Goal: Task Accomplishment & Management: Use online tool/utility

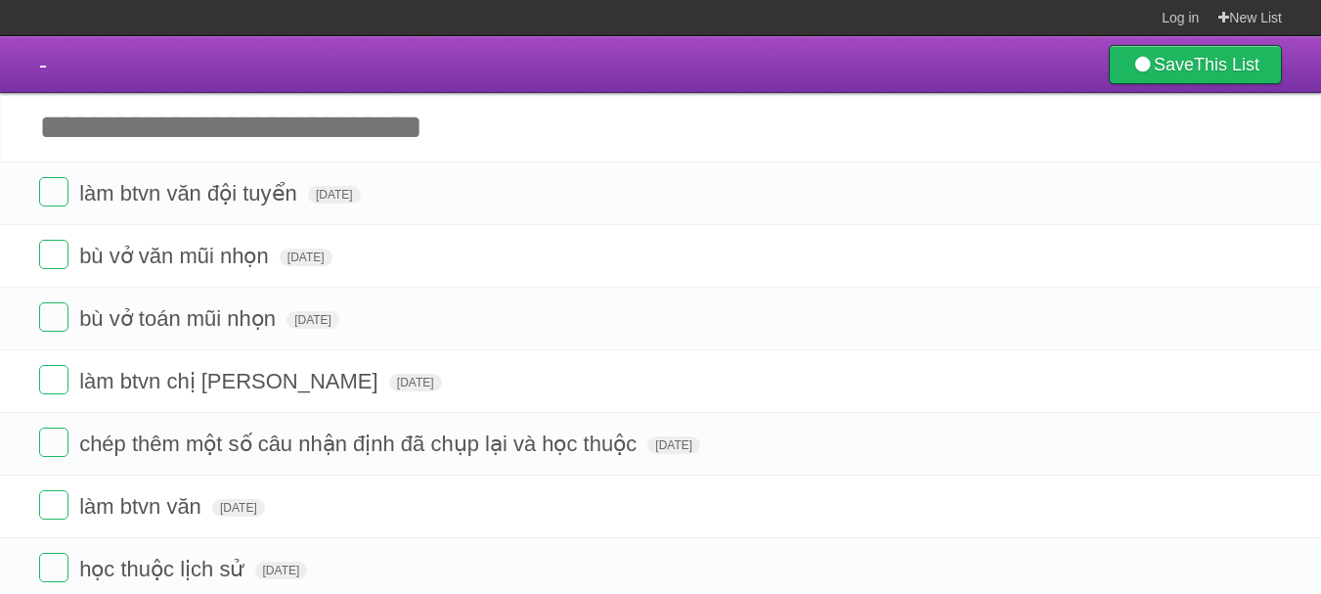
click at [284, 123] on input "Add another task" at bounding box center [660, 127] width 1321 height 68
click at [55, 197] on label at bounding box center [53, 191] width 29 height 29
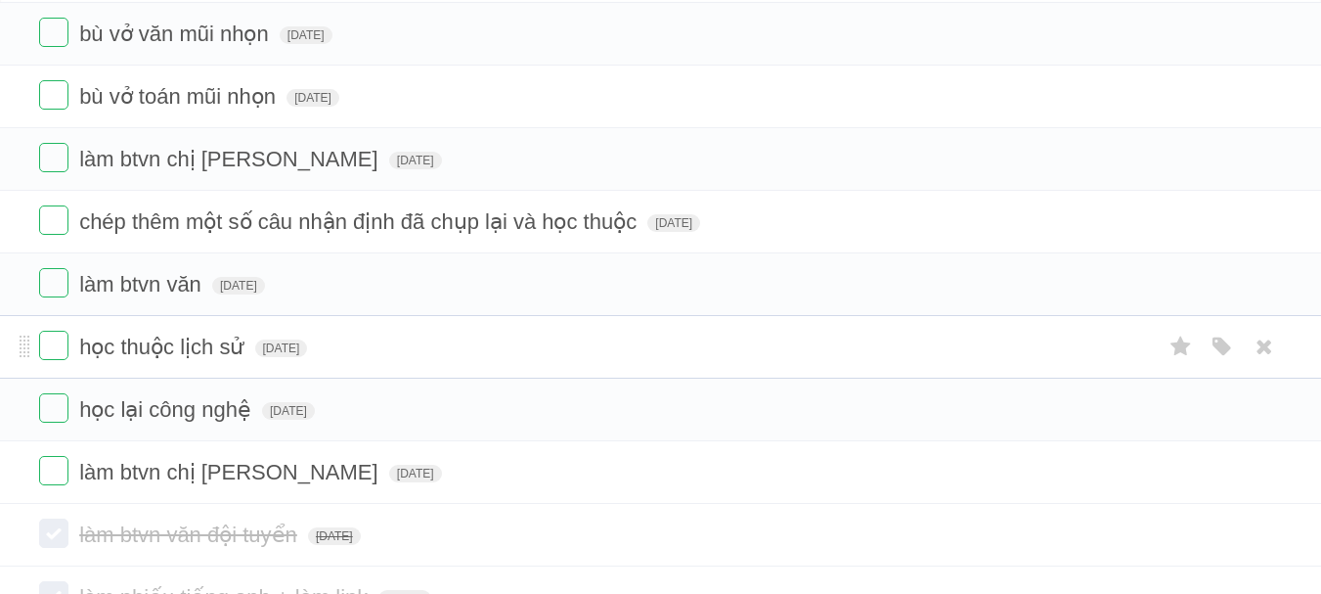
scroll to position [160, 0]
click at [40, 461] on label at bounding box center [53, 469] width 29 height 29
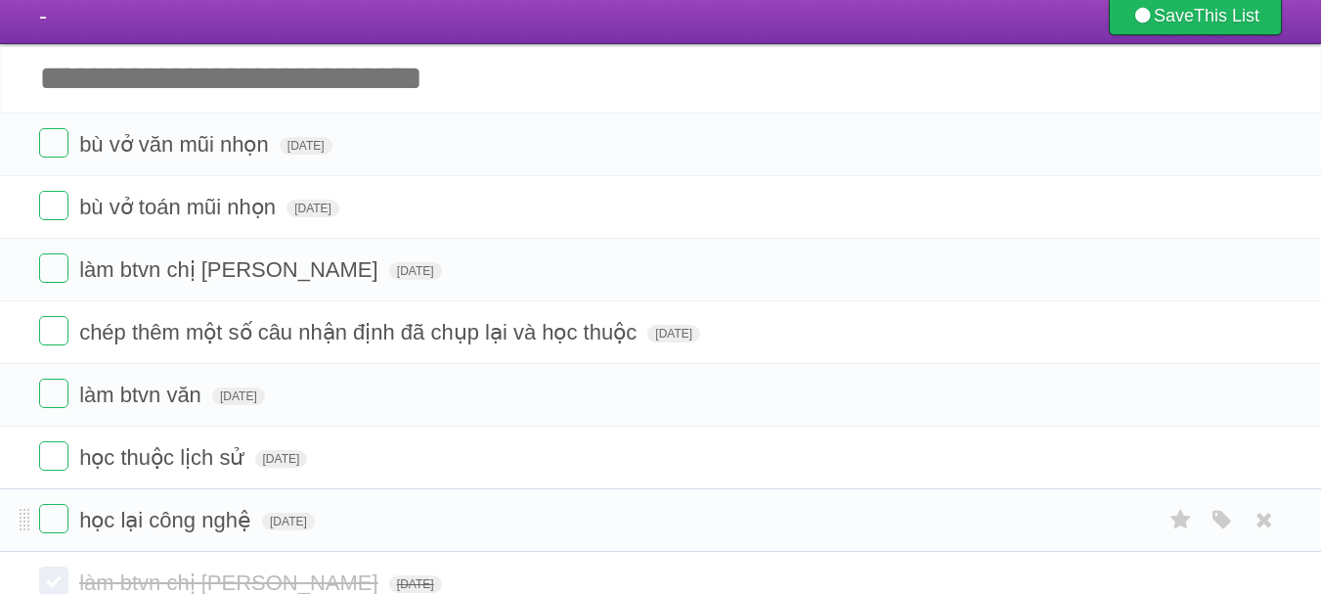
scroll to position [48, 0]
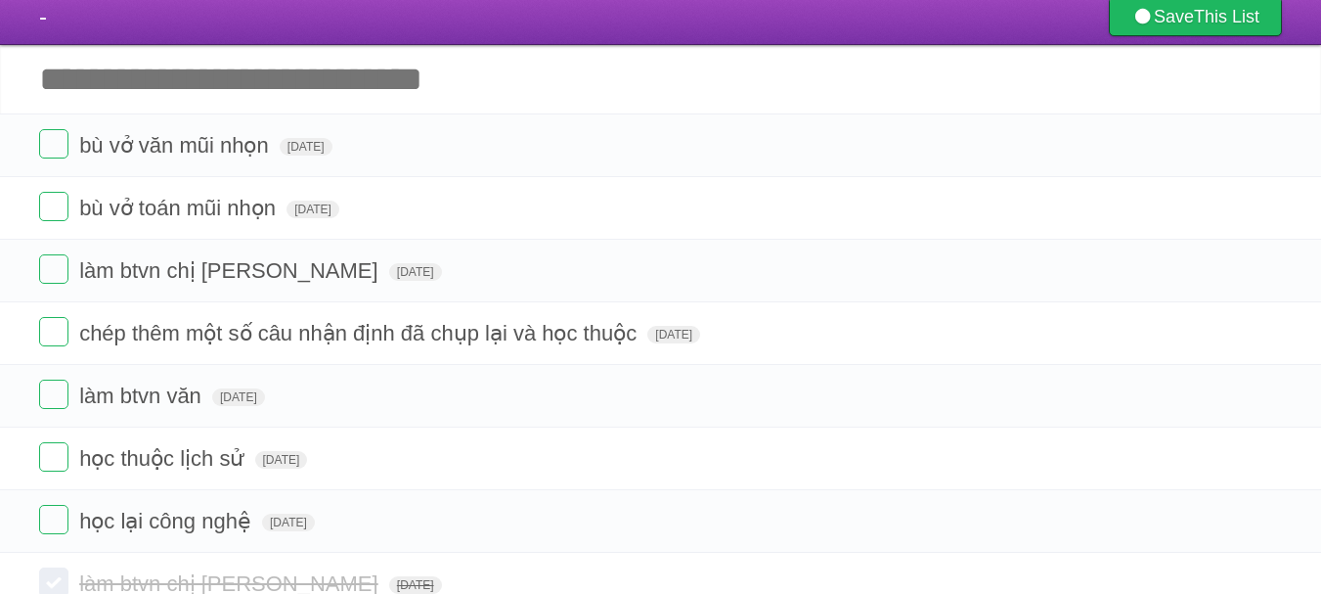
click at [326, 83] on input "Add another task" at bounding box center [660, 79] width 1321 height 68
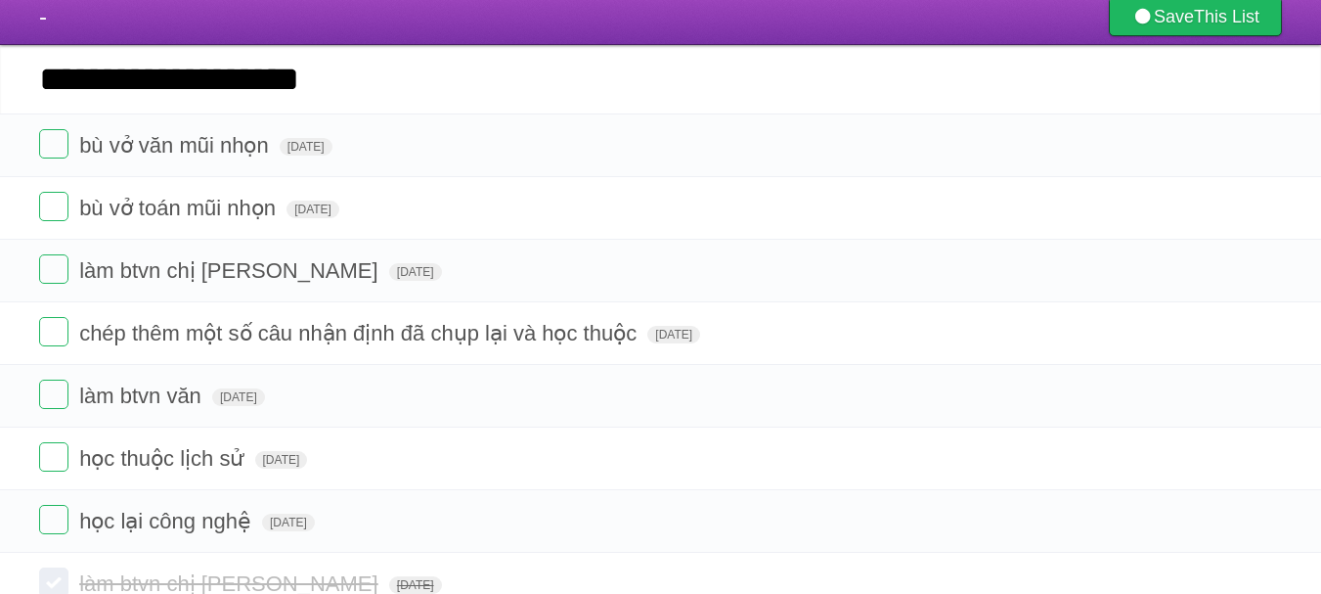
type input "**********"
click input "*********" at bounding box center [0, 0] width 0 height 0
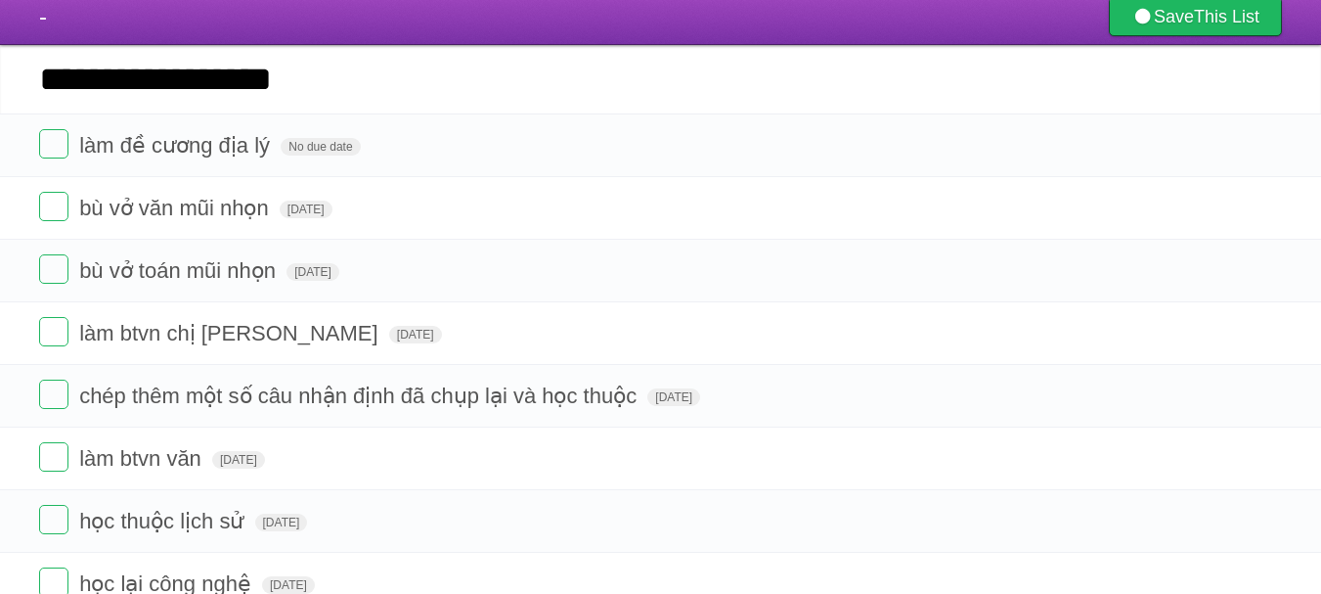
type input "**********"
click input "*********" at bounding box center [0, 0] width 0 height 0
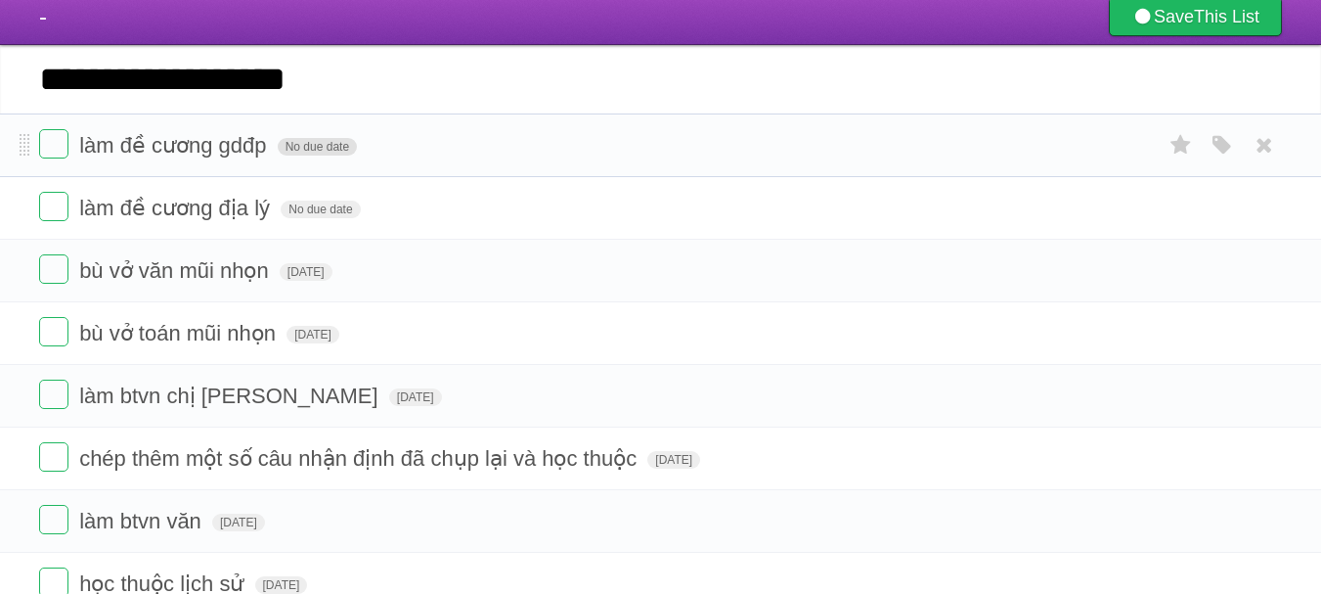
type input "**********"
click input "*********" at bounding box center [0, 0] width 0 height 0
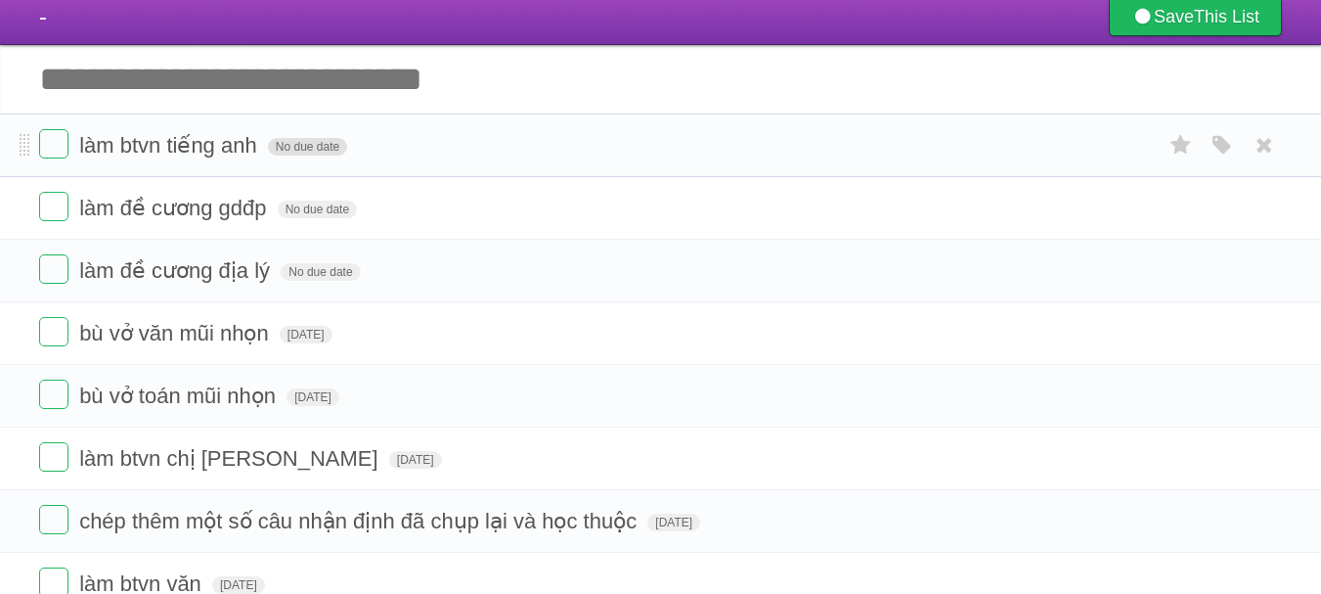
click at [324, 142] on span "No due date" at bounding box center [307, 147] width 79 height 18
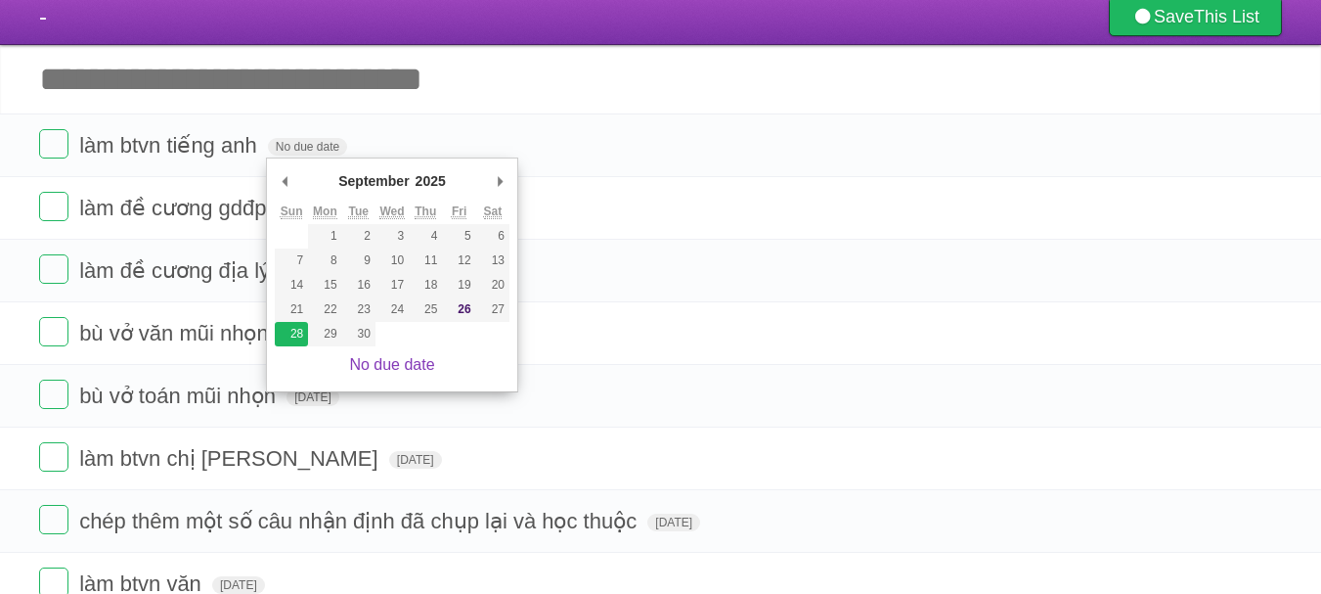
type span "[DATE]"
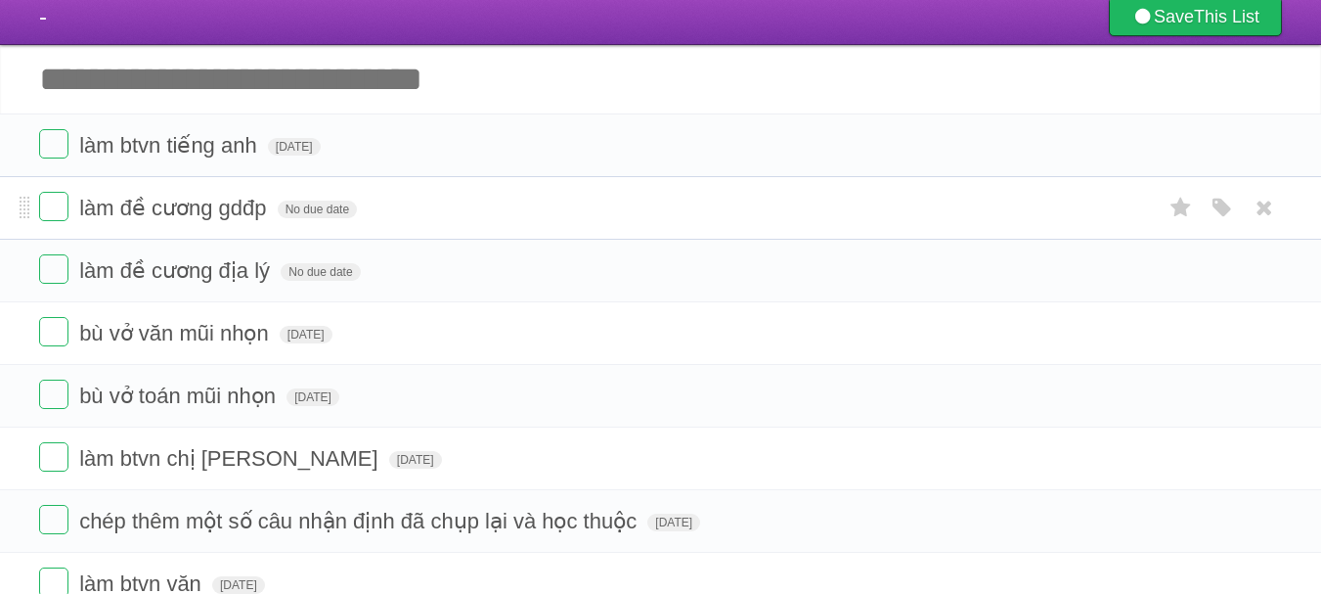
click at [304, 201] on form "làm đề cương gdđp No due date White Red Blue Green Purple Orange" at bounding box center [660, 208] width 1243 height 32
click at [327, 209] on span "No due date" at bounding box center [317, 209] width 79 height 18
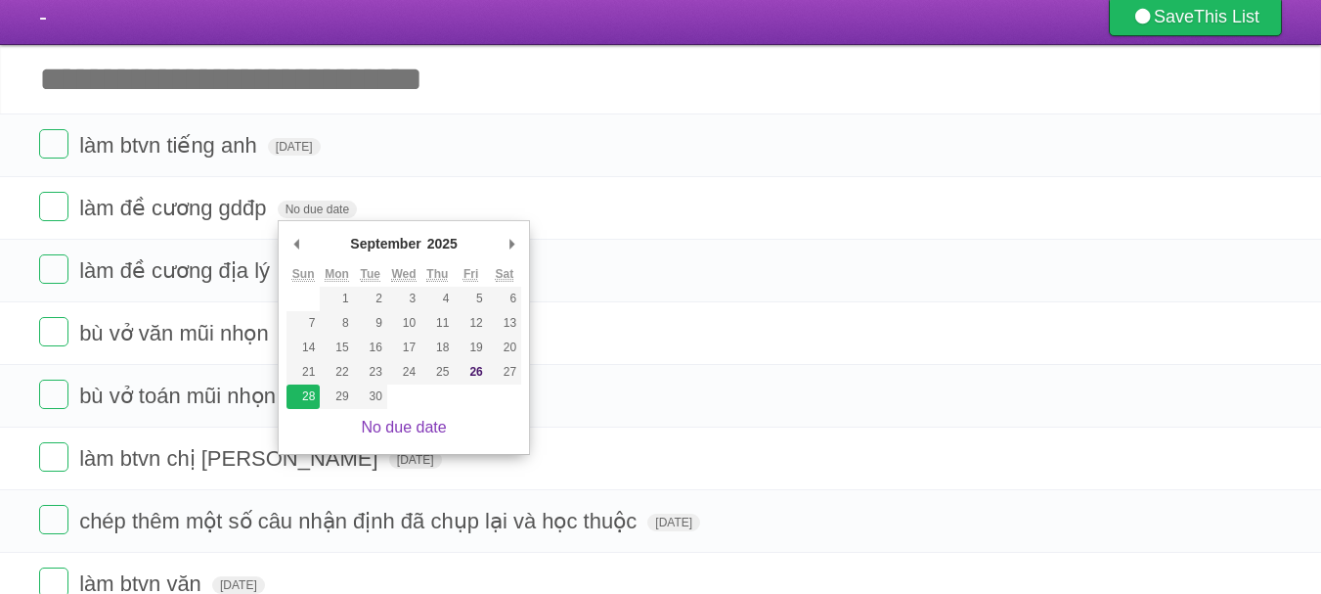
type span "[DATE]"
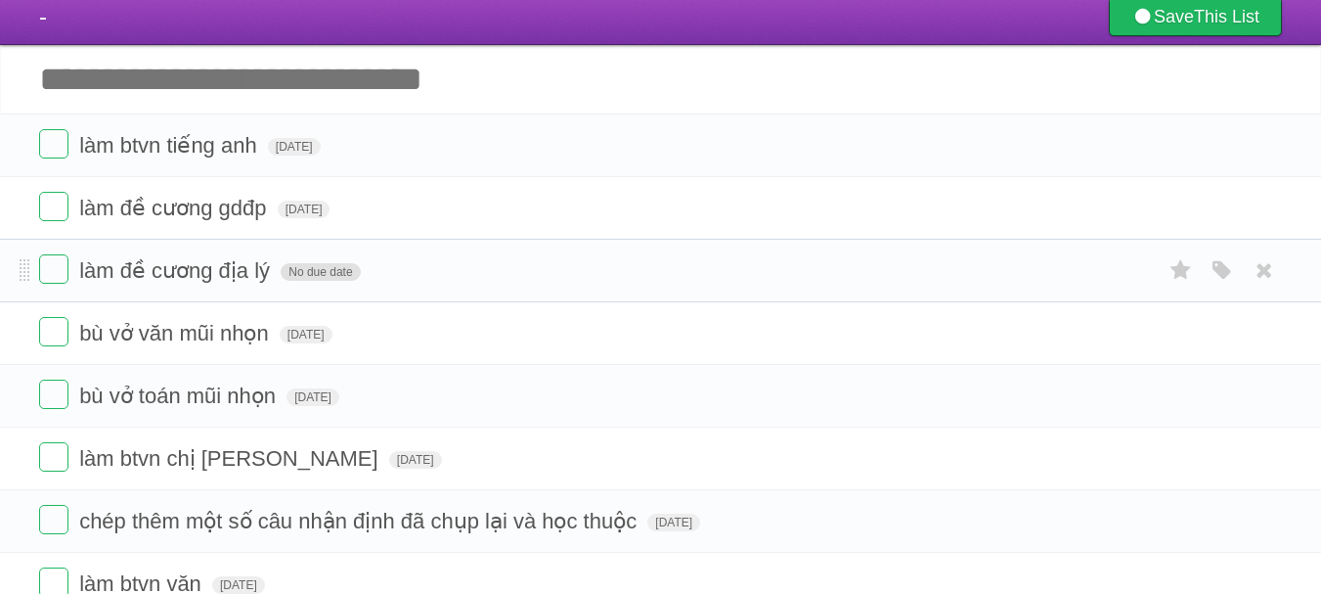
click at [325, 275] on span "No due date" at bounding box center [320, 272] width 79 height 18
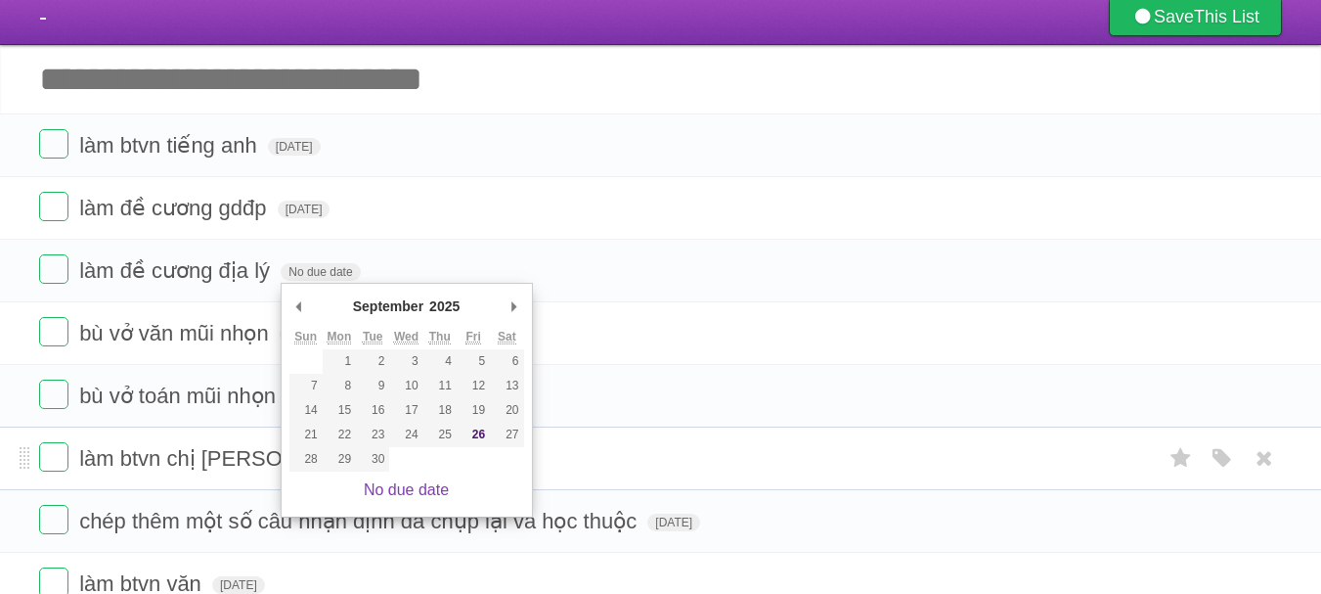
type span "[DATE]"
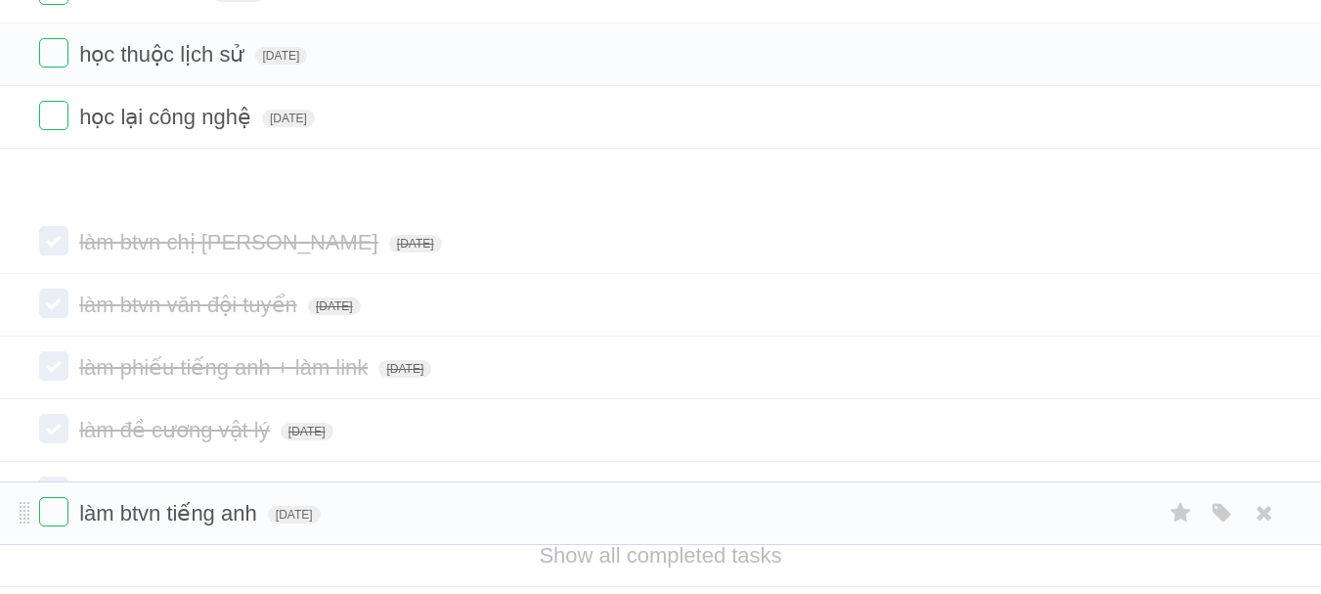
scroll to position [635, 0]
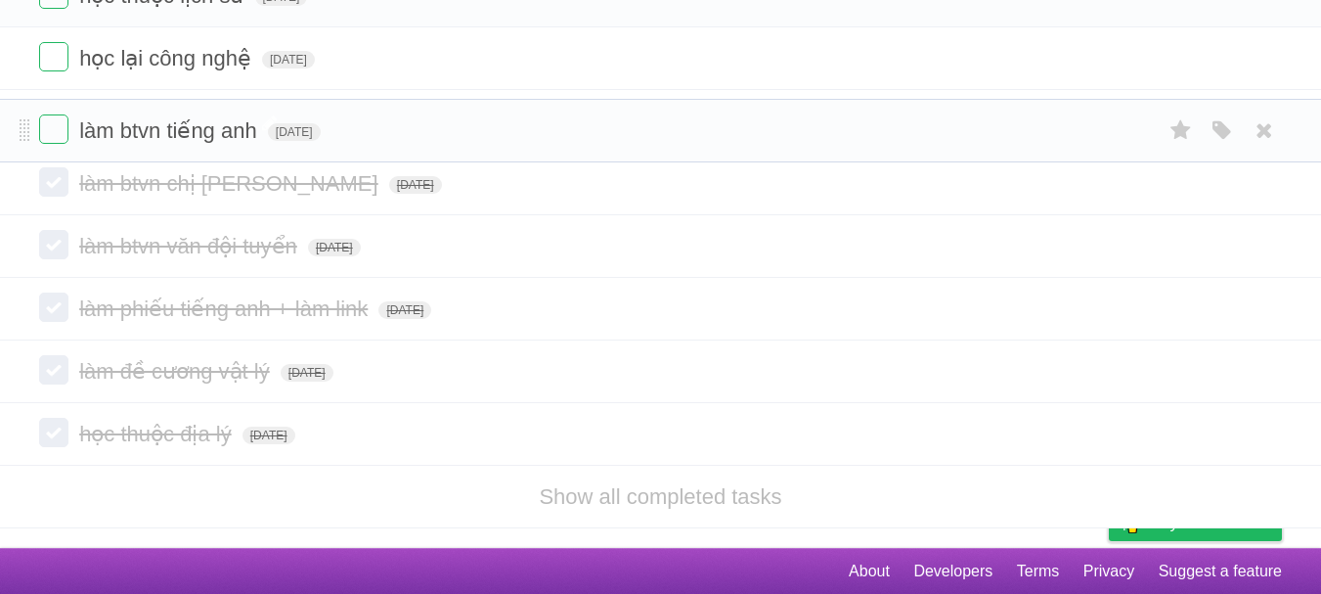
drag, startPoint x: 20, startPoint y: 139, endPoint x: 139, endPoint y: 117, distance: 121.2
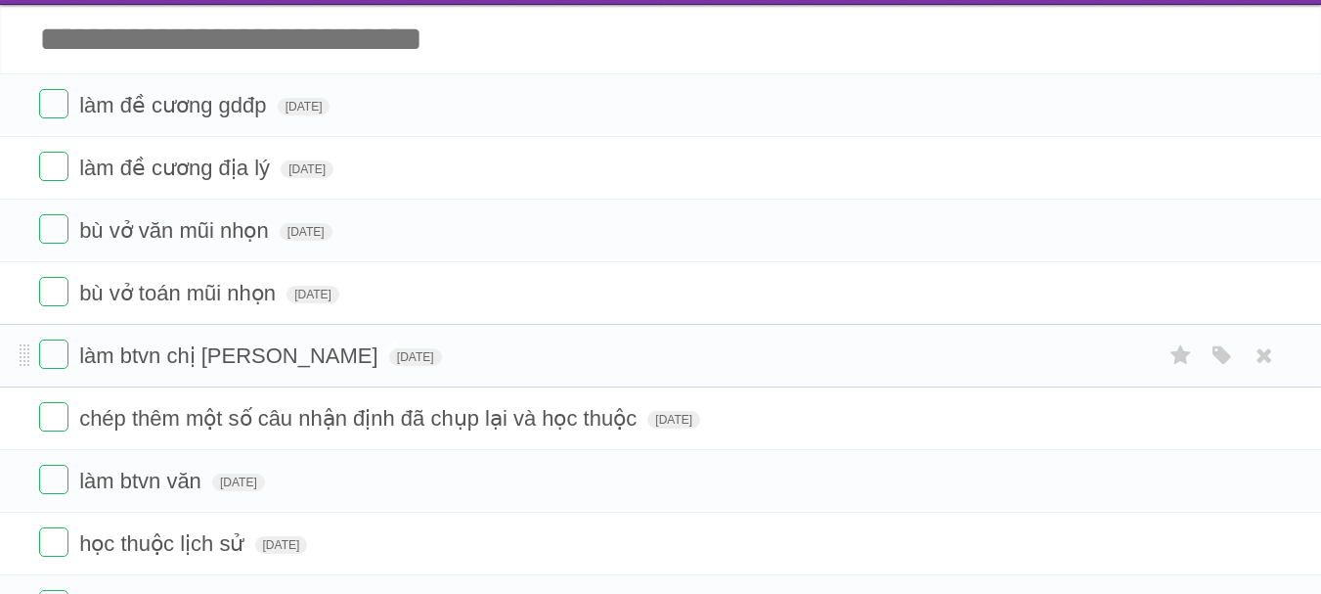
scroll to position [85, 0]
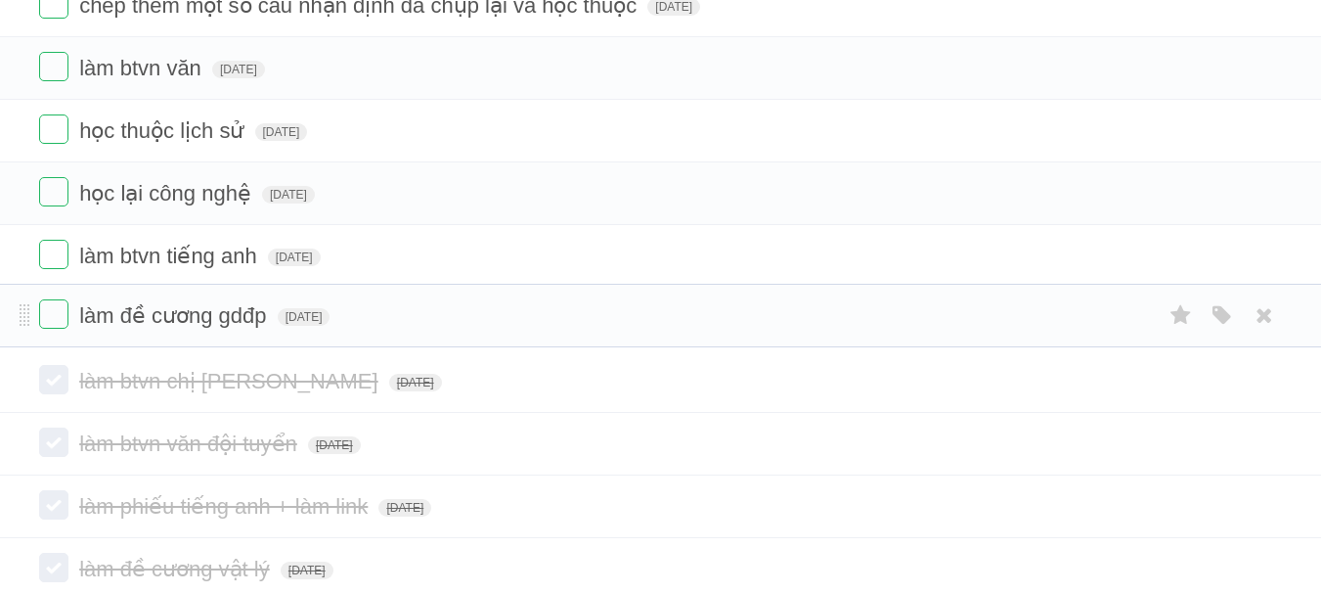
drag, startPoint x: 25, startPoint y: 108, endPoint x: 85, endPoint y: 306, distance: 207.3
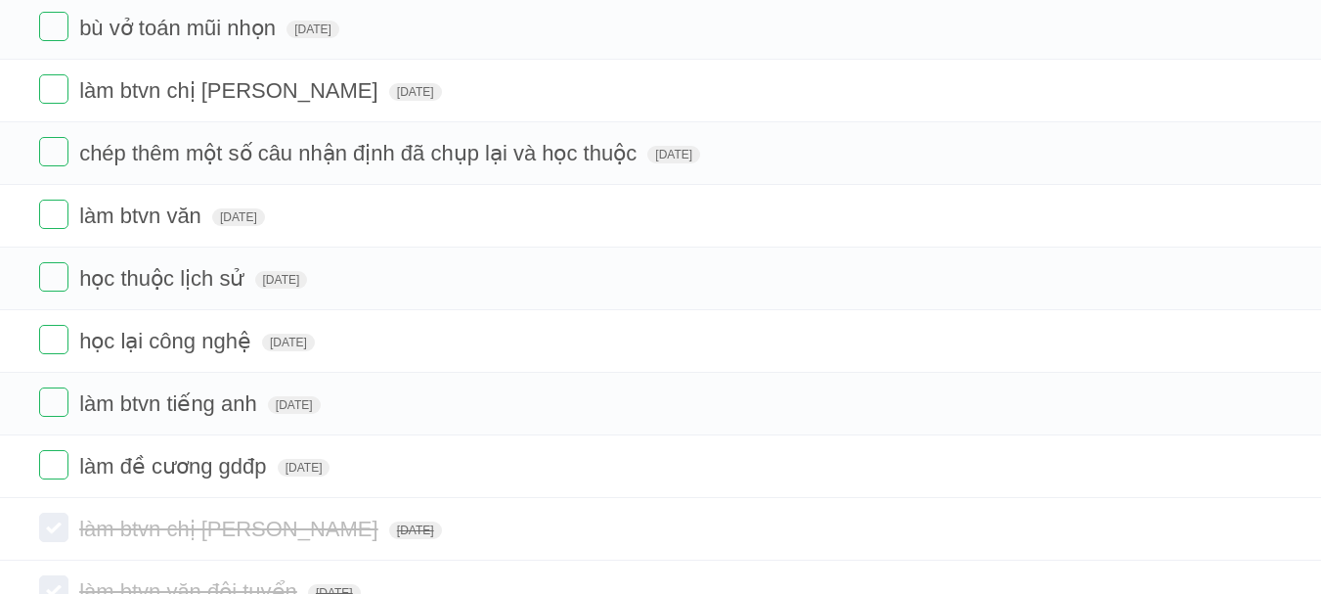
scroll to position [288, 0]
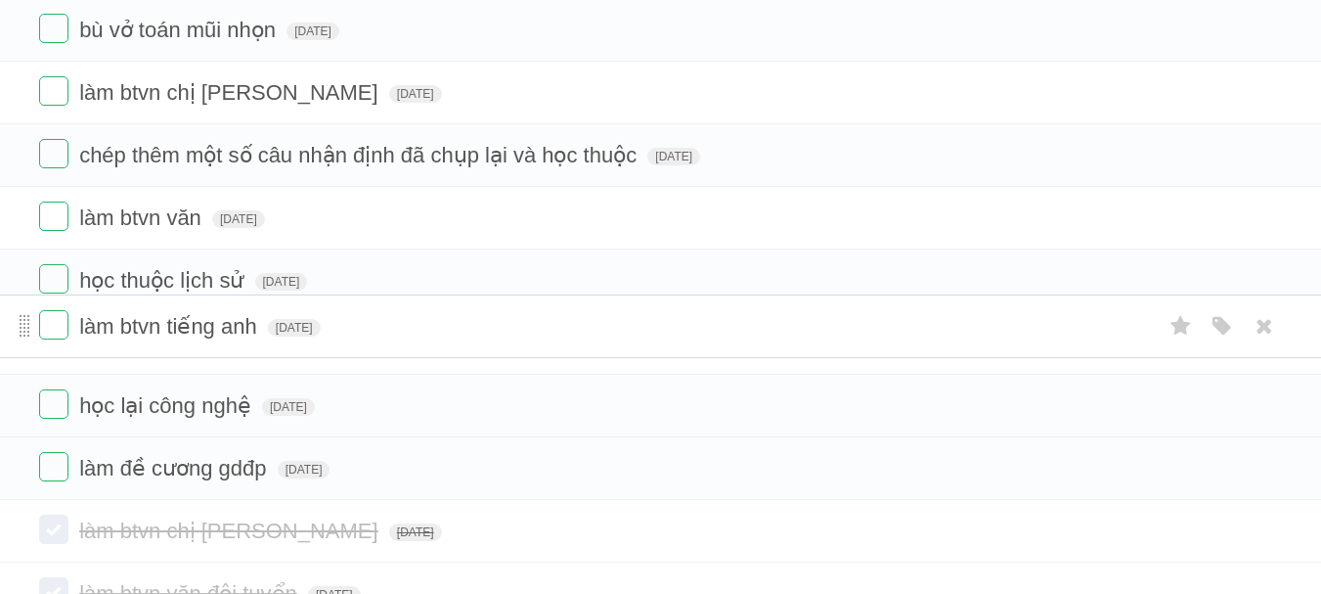
drag, startPoint x: 23, startPoint y: 413, endPoint x: 23, endPoint y: 331, distance: 81.2
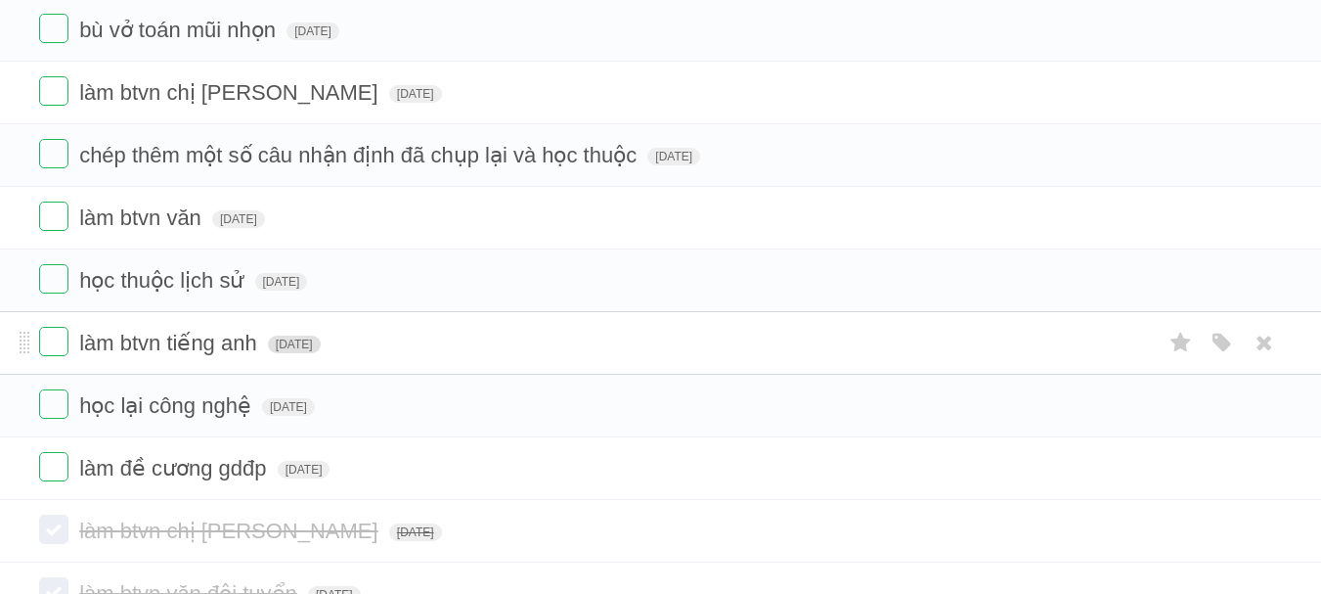
click at [321, 347] on span "[DATE]" at bounding box center [294, 344] width 53 height 18
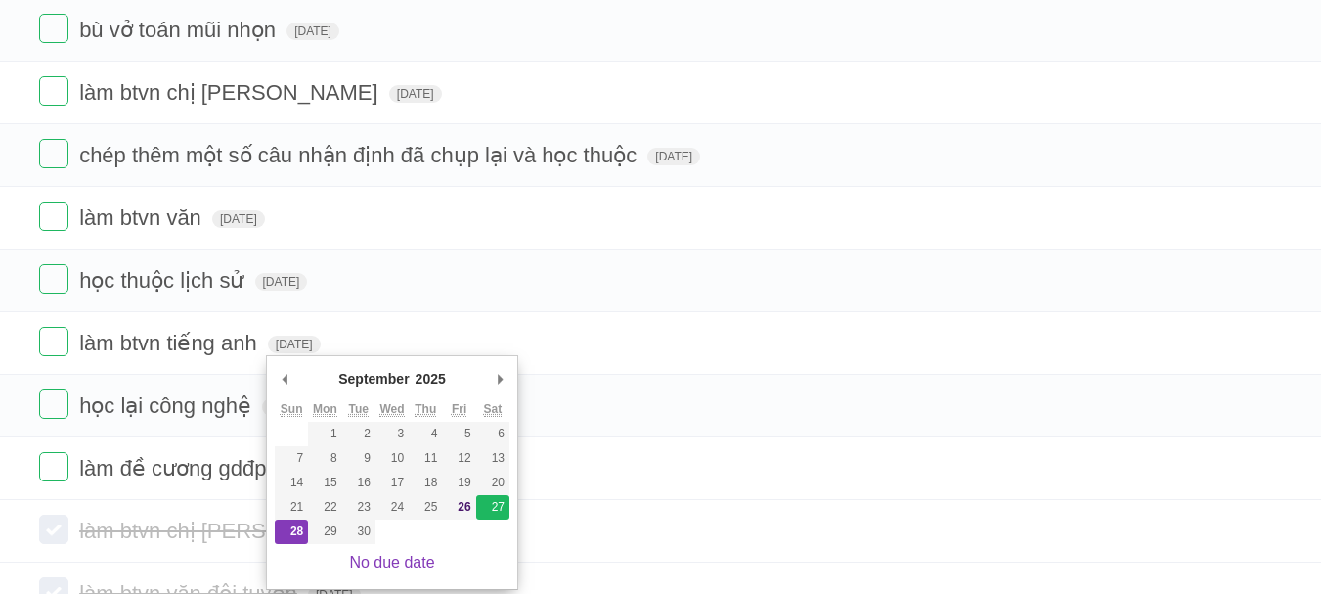
type span "[DATE]"
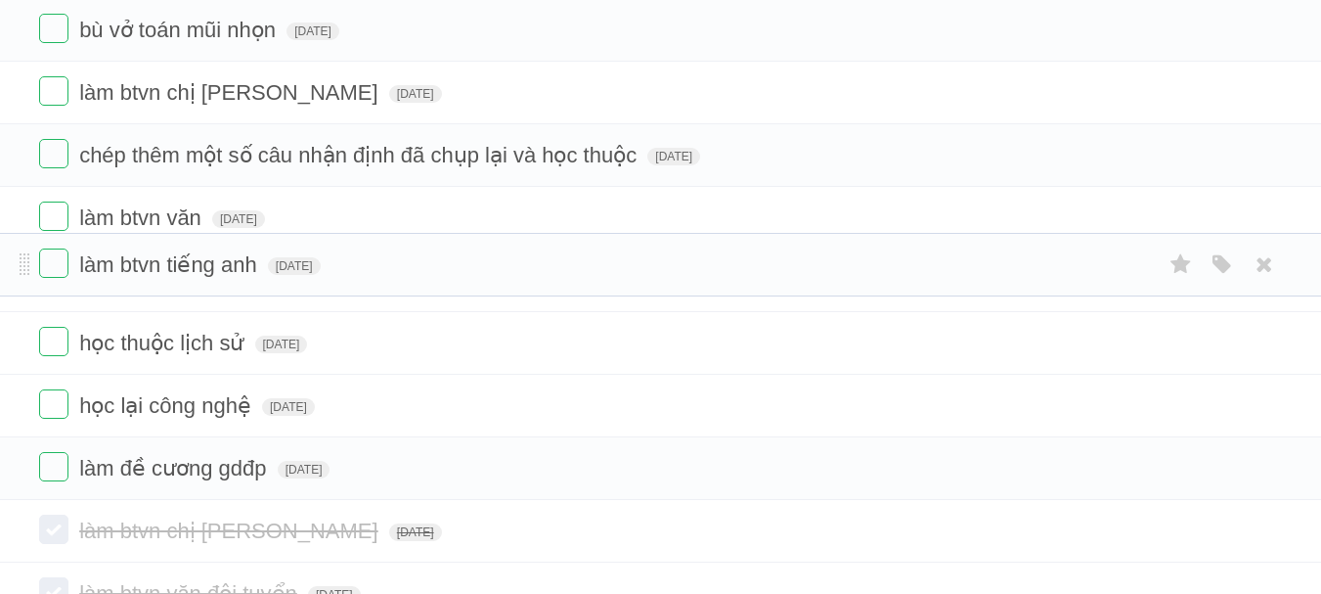
drag, startPoint x: 22, startPoint y: 346, endPoint x: 30, endPoint y: 266, distance: 80.6
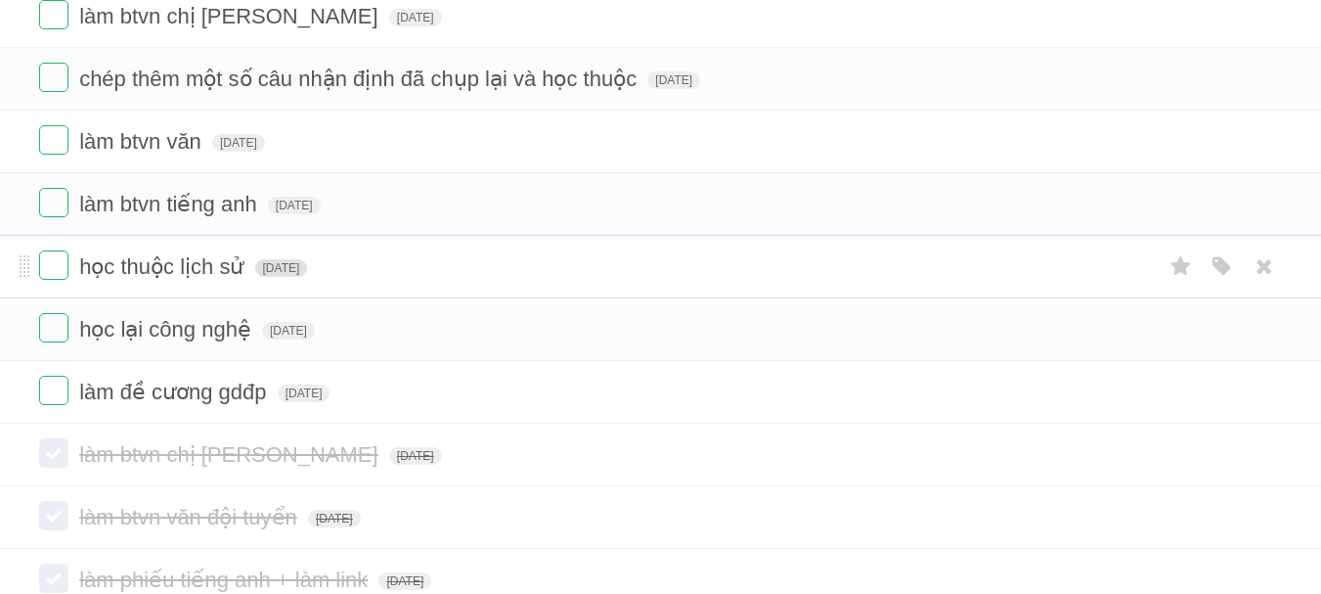
scroll to position [368, 0]
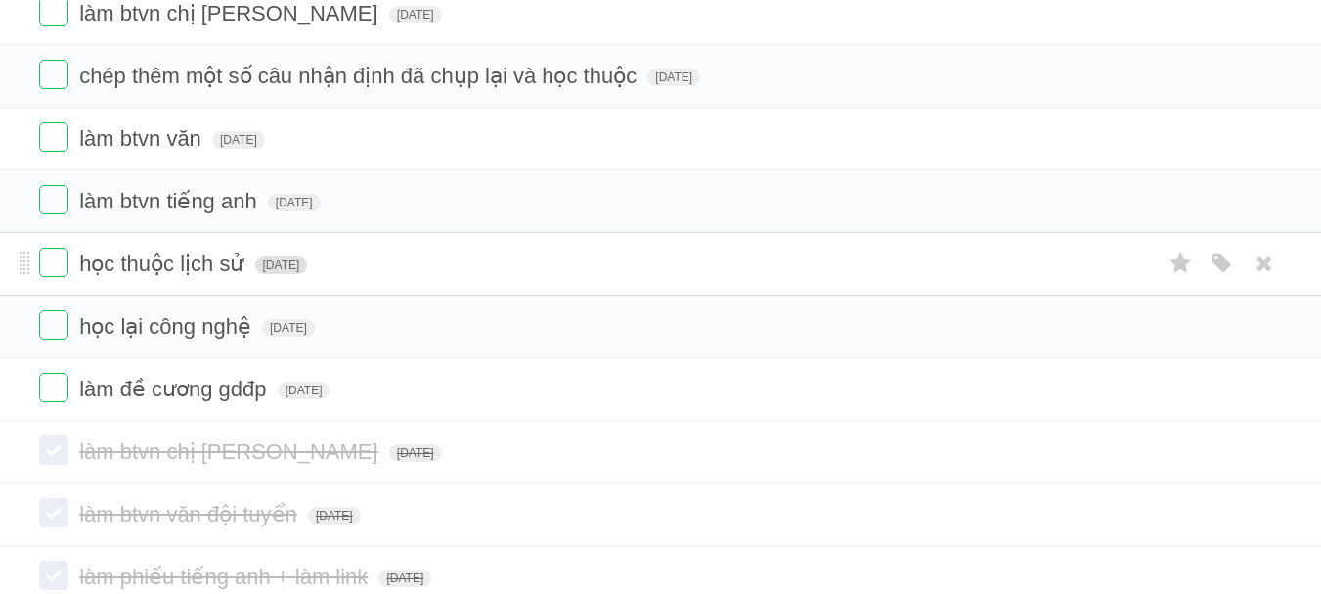
click at [303, 272] on span "[DATE]" at bounding box center [281, 265] width 53 height 18
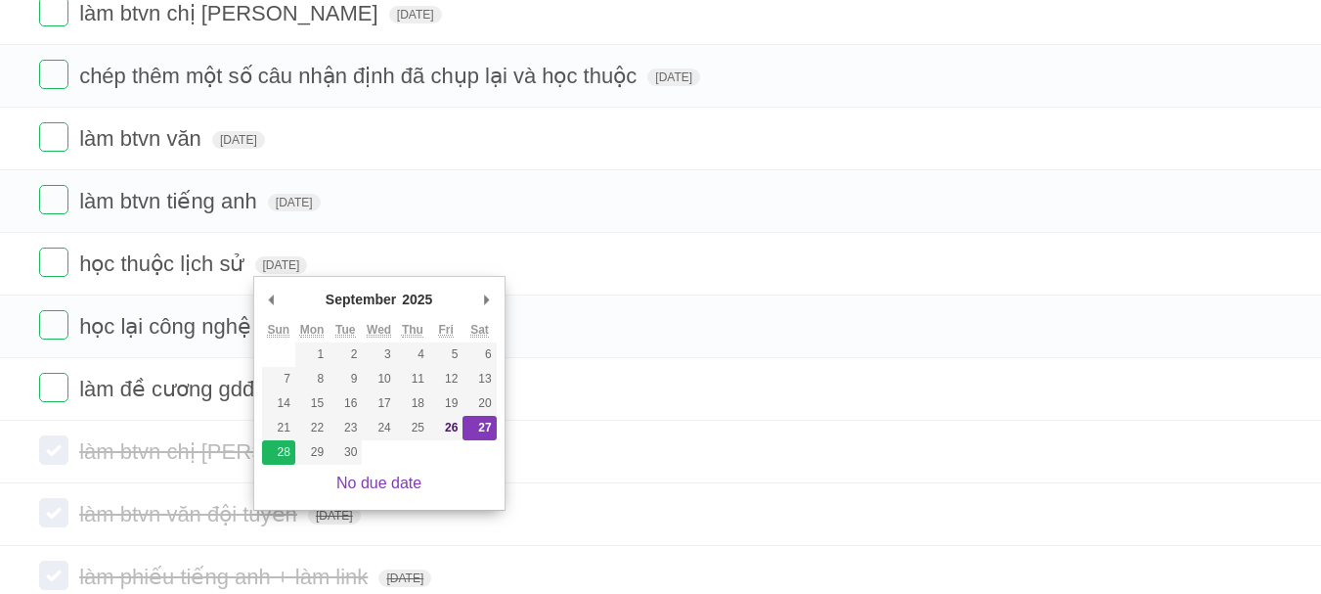
type span "[DATE]"
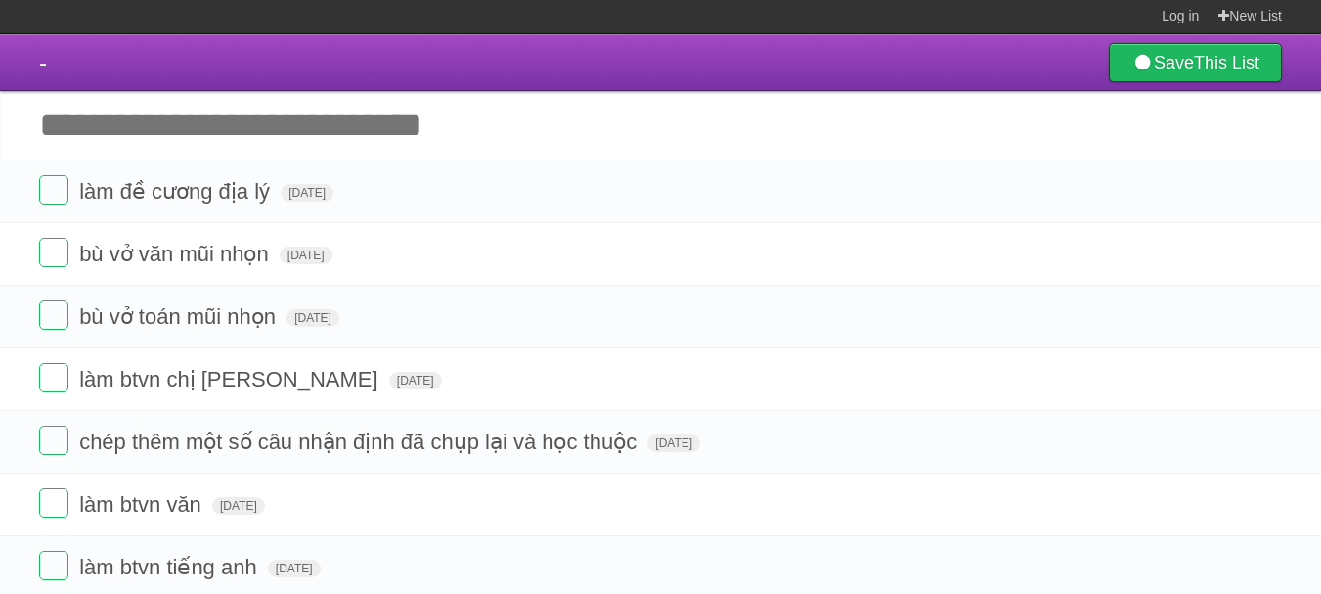
scroll to position [0, 0]
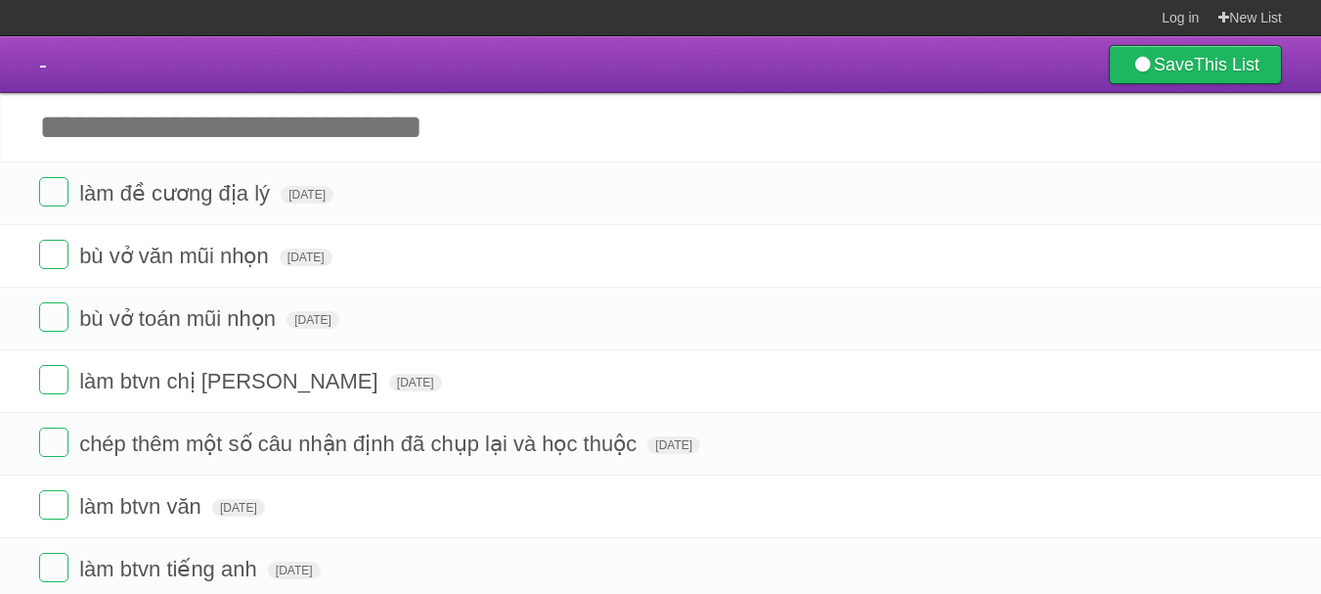
click at [182, 112] on input "Add another task" at bounding box center [660, 127] width 1321 height 68
type input "*"
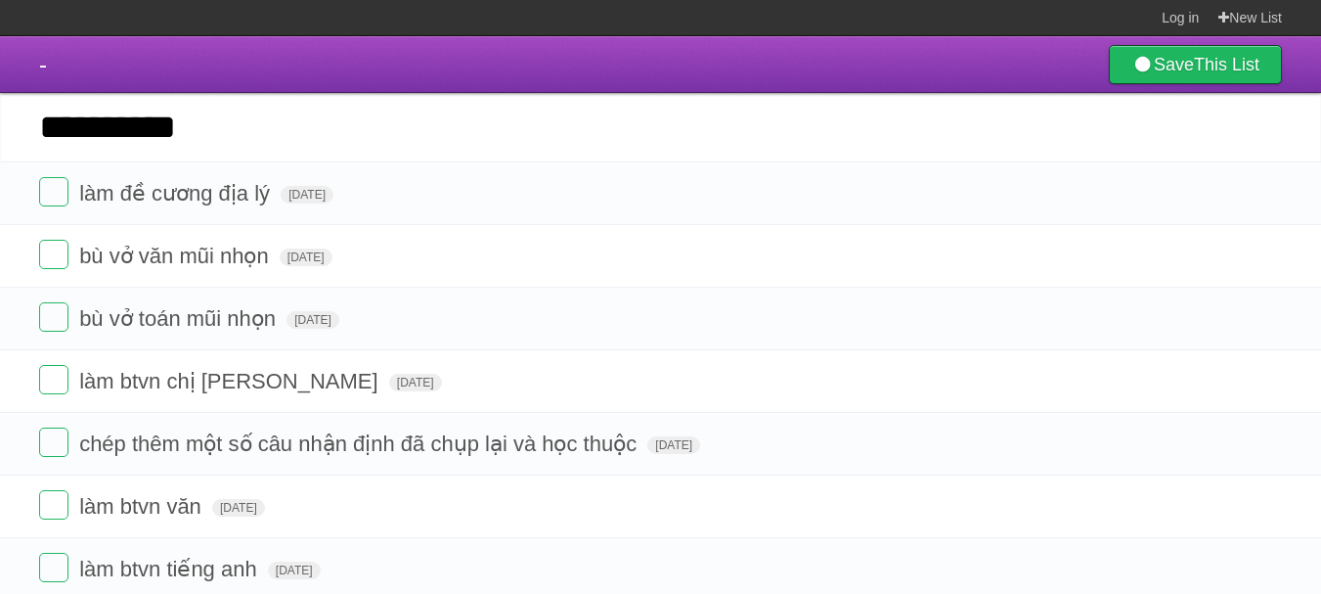
type input "**********"
click input "*********" at bounding box center [0, 0] width 0 height 0
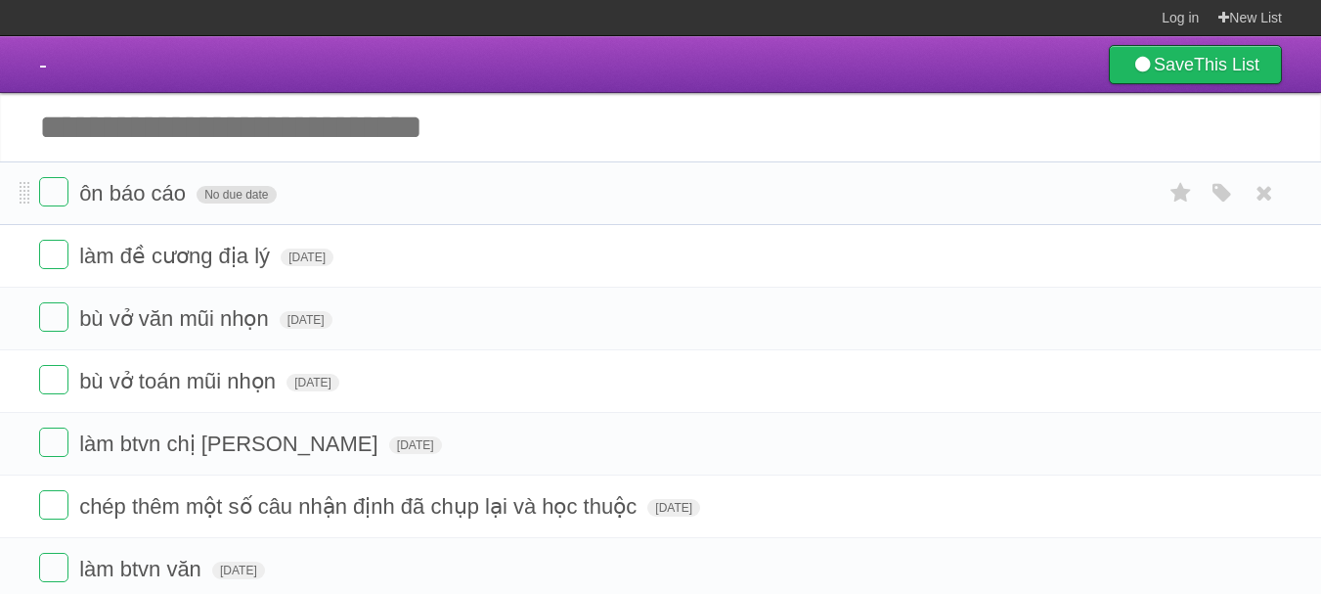
click at [222, 199] on span "No due date" at bounding box center [236, 195] width 79 height 18
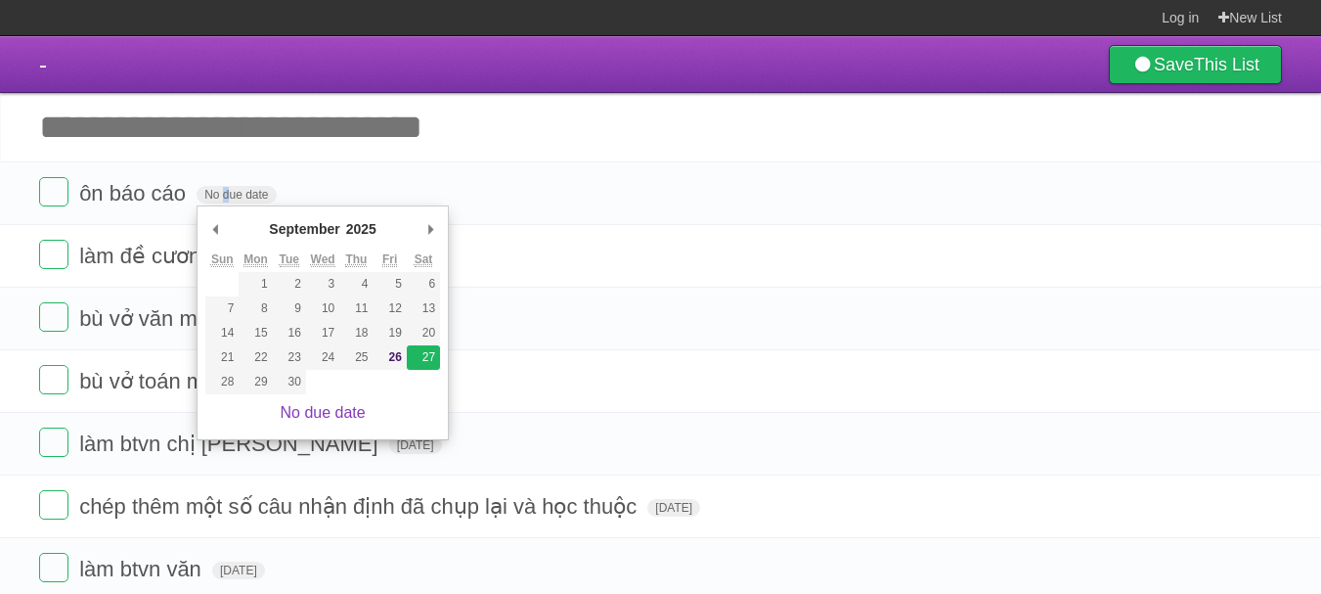
type span "[DATE]"
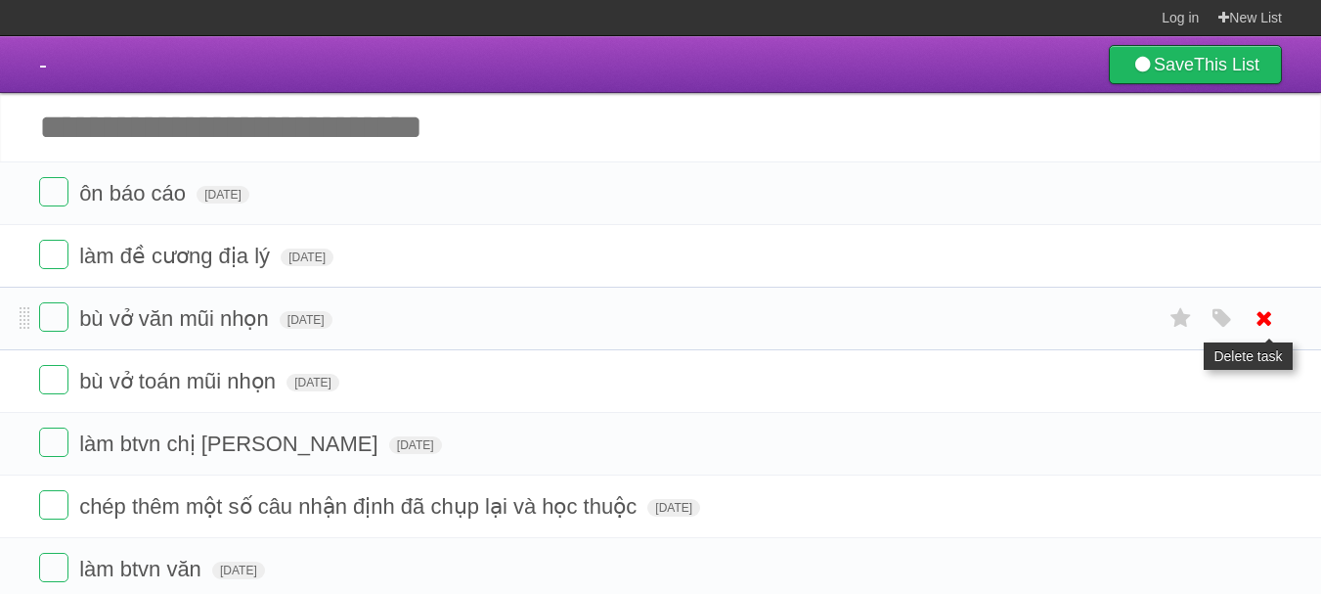
click at [1260, 314] on icon at bounding box center [1264, 318] width 27 height 32
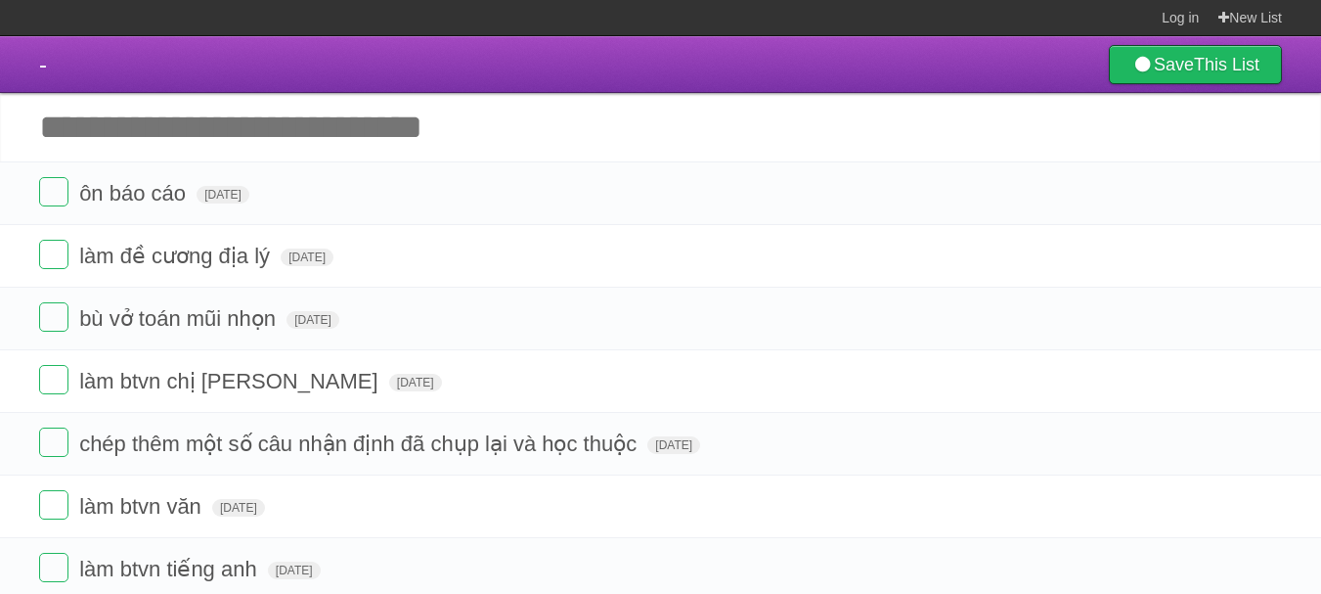
click at [1272, 330] on icon at bounding box center [1264, 318] width 27 height 32
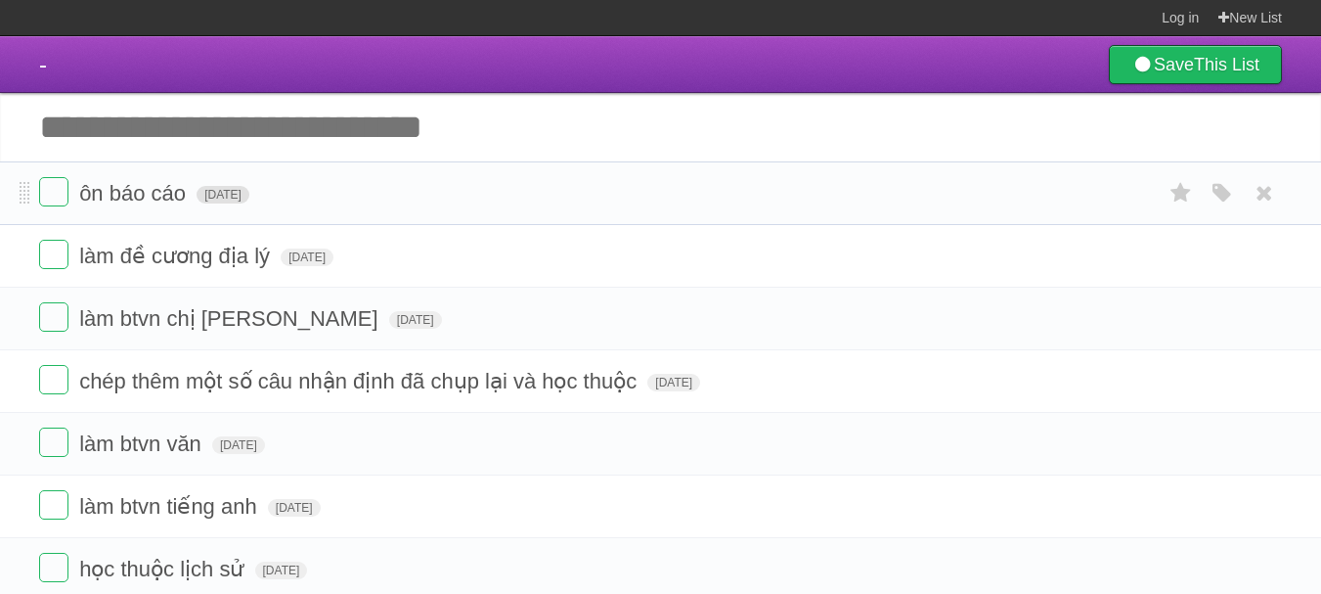
click at [249, 197] on span "[DATE]" at bounding box center [223, 195] width 53 height 18
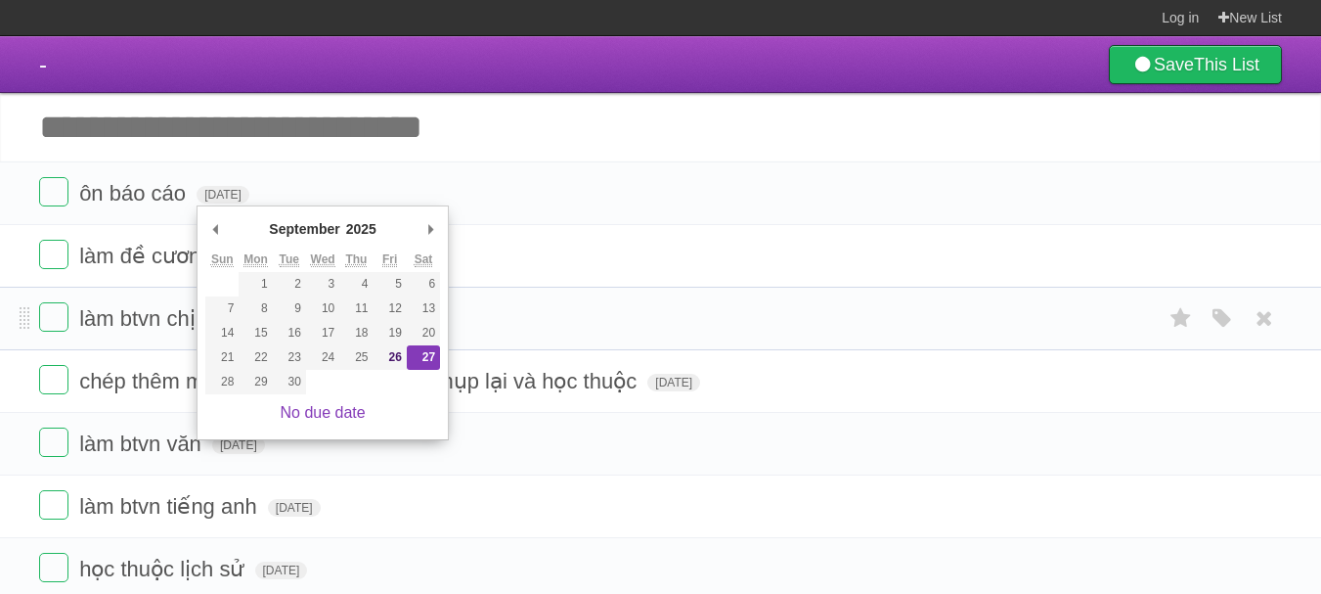
click at [157, 330] on span "làm btvn chị [PERSON_NAME]" at bounding box center [231, 318] width 304 height 24
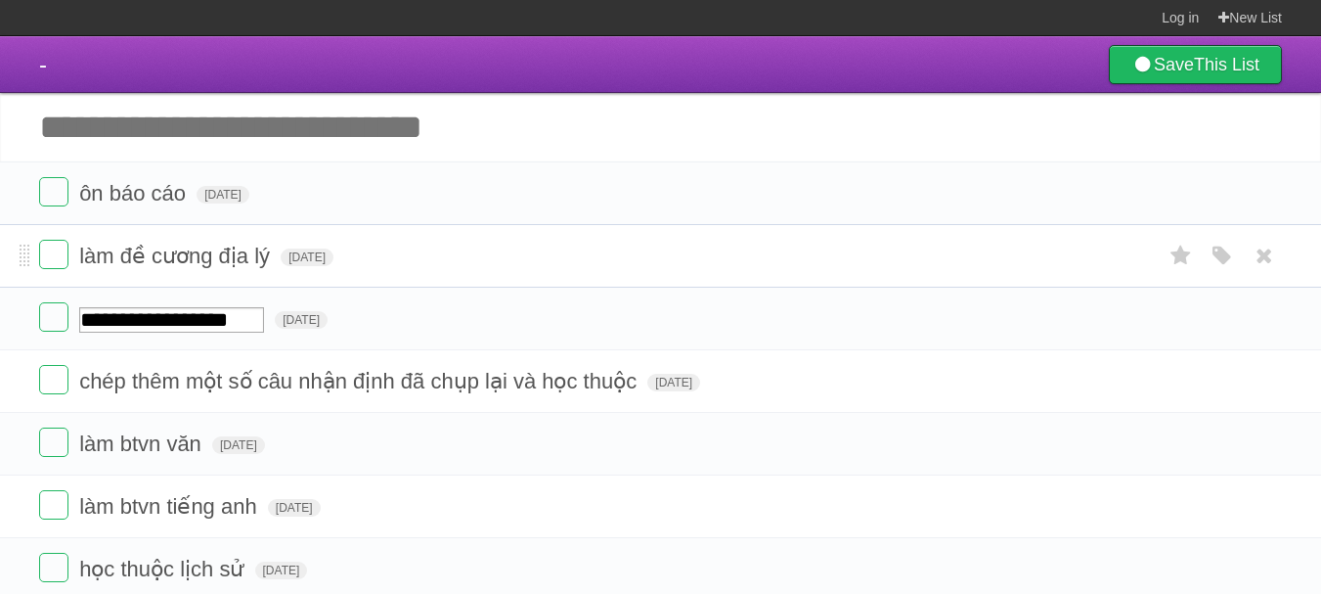
click at [299, 270] on form "làm đề cương địa lý [DATE] White Red Blue Green Purple Orange" at bounding box center [660, 256] width 1243 height 32
click at [326, 258] on span "[DATE]" at bounding box center [307, 257] width 53 height 18
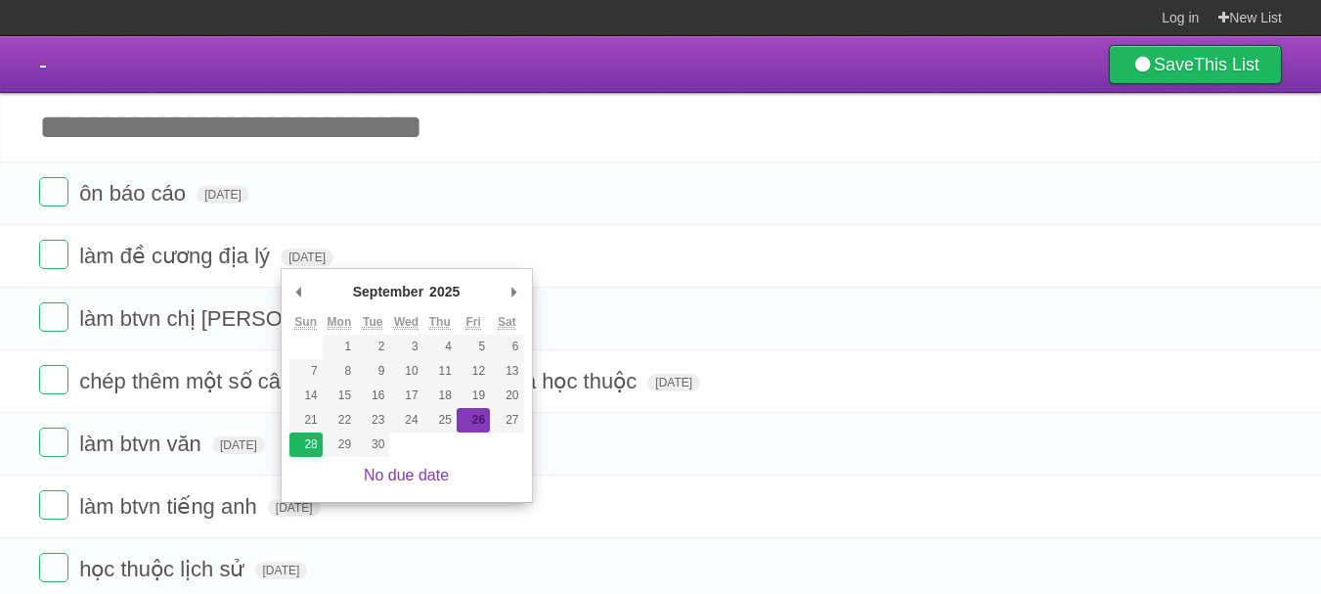
type span "[DATE]"
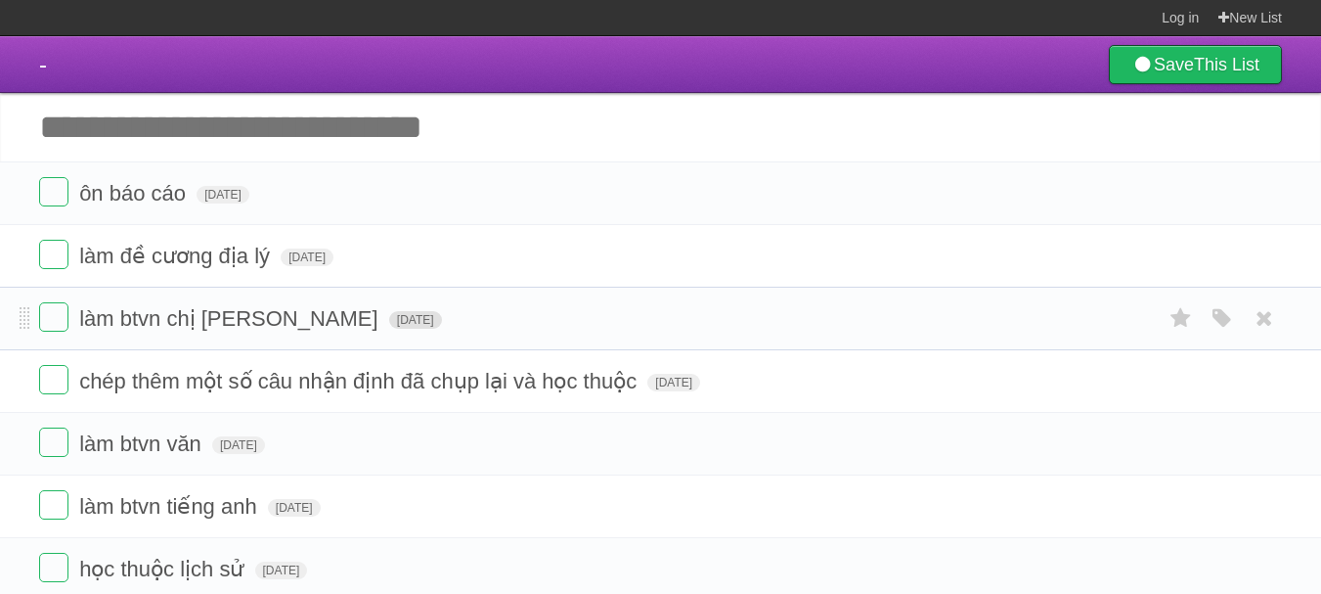
click at [389, 328] on span "[DATE]" at bounding box center [415, 320] width 53 height 18
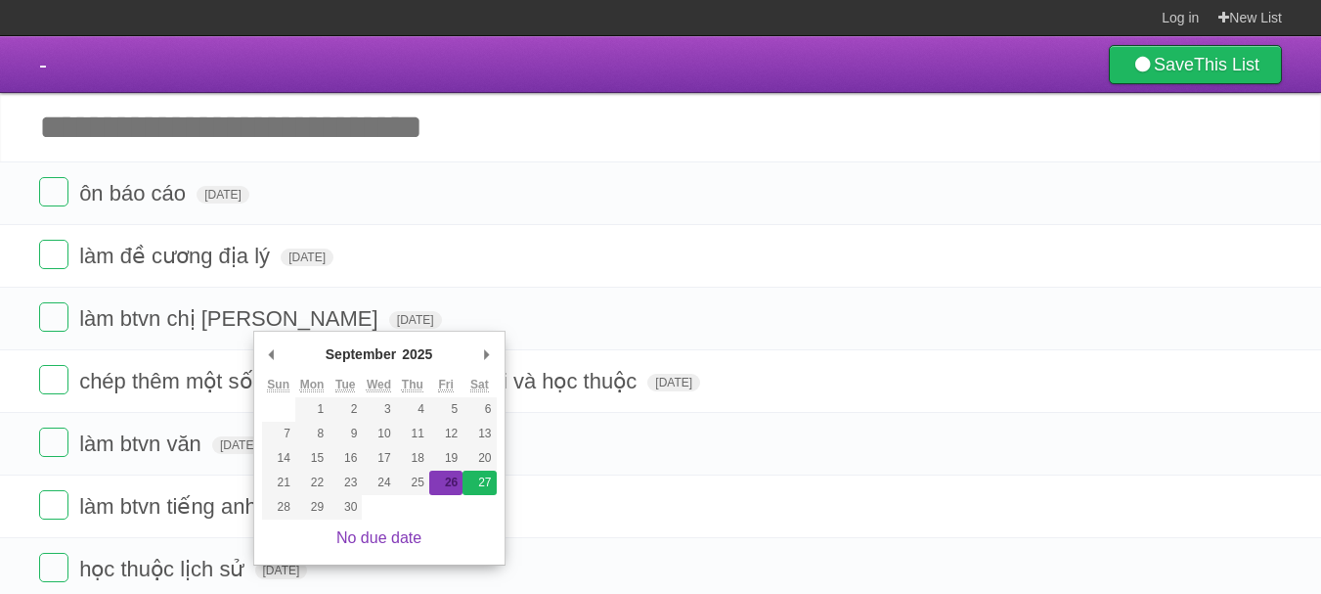
type span "[DATE]"
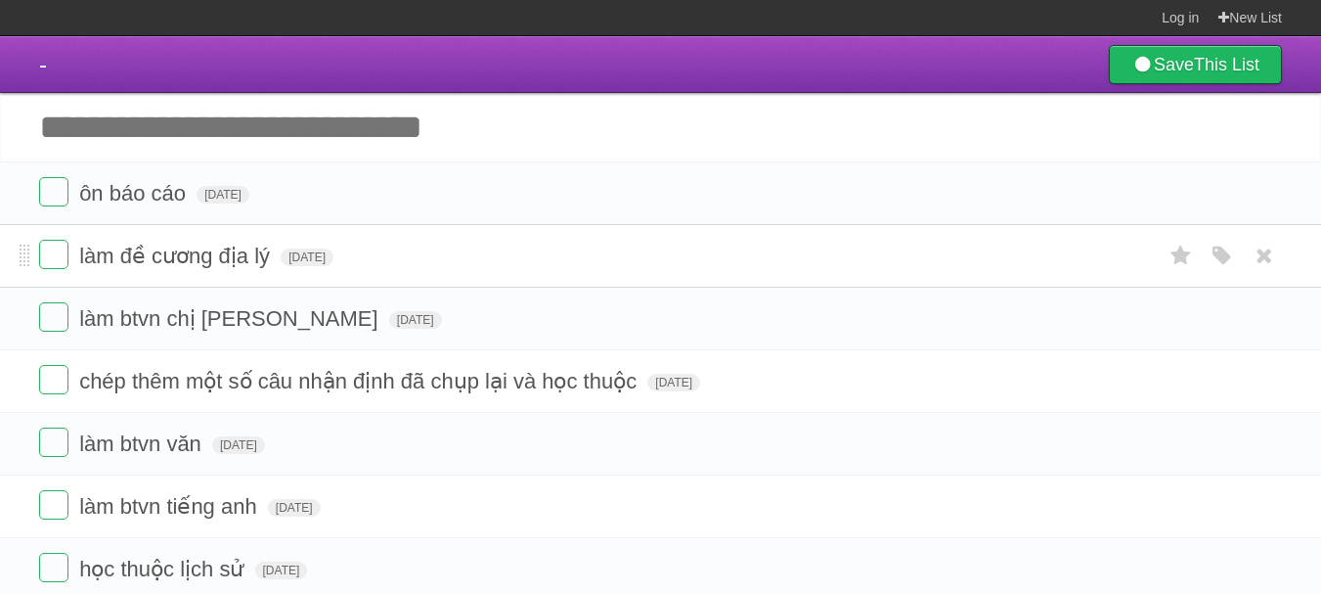
click at [274, 287] on li "làm đề cương địa lý [DATE] White Red Blue Green Purple Orange" at bounding box center [660, 256] width 1321 height 64
